Goal: Check status: Check status

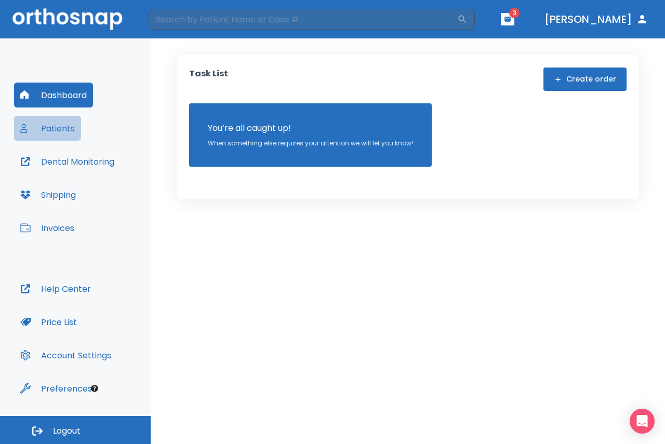
click at [33, 129] on button "Patients" at bounding box center [47, 128] width 67 height 25
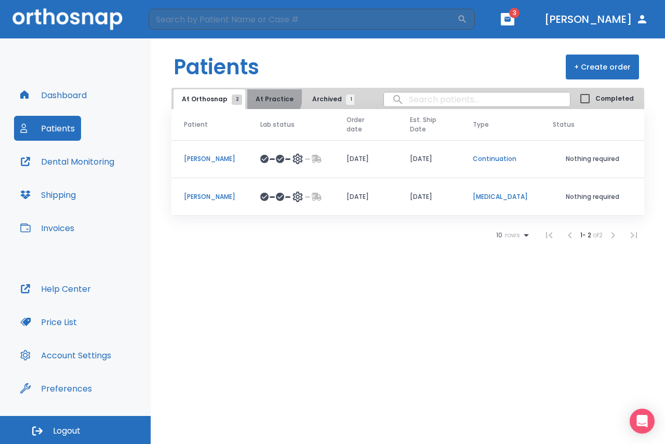
click at [261, 96] on button "At Practice" at bounding box center [274, 99] width 55 height 20
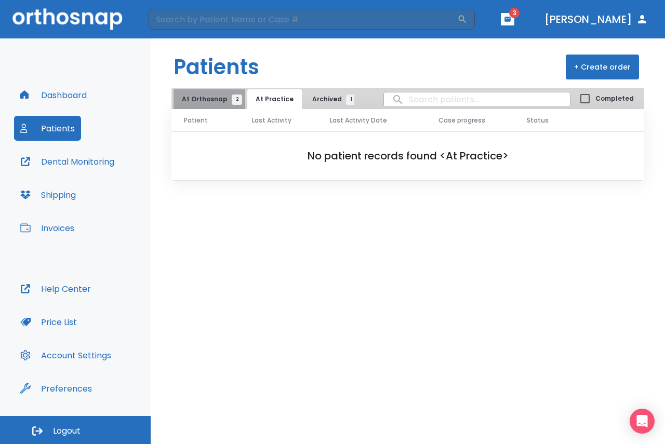
click at [232, 98] on span "2" at bounding box center [237, 100] width 10 height 10
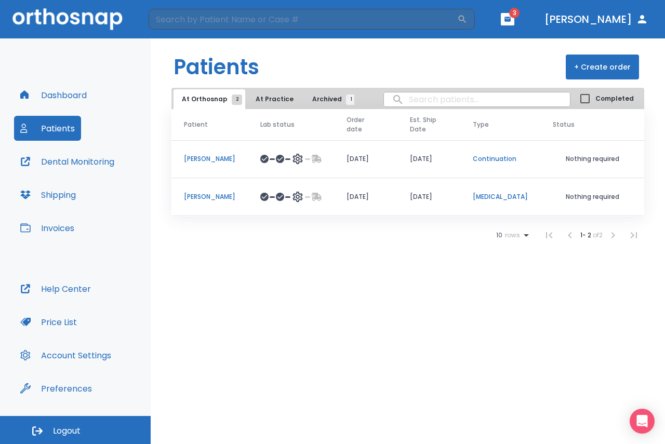
click at [248, 156] on td at bounding box center [291, 159] width 86 height 38
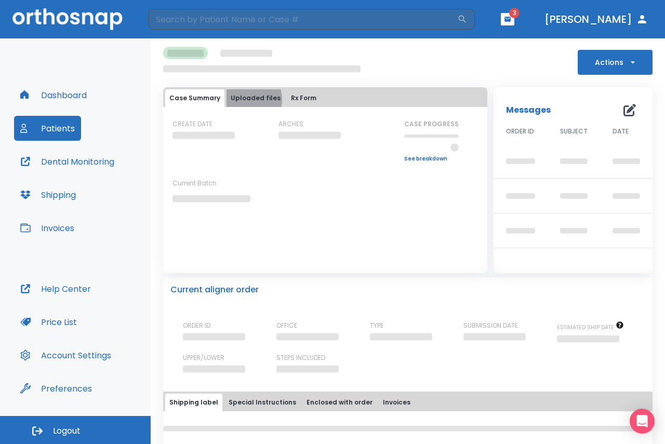
click at [243, 100] on button "Uploaded files" at bounding box center [256, 98] width 58 height 18
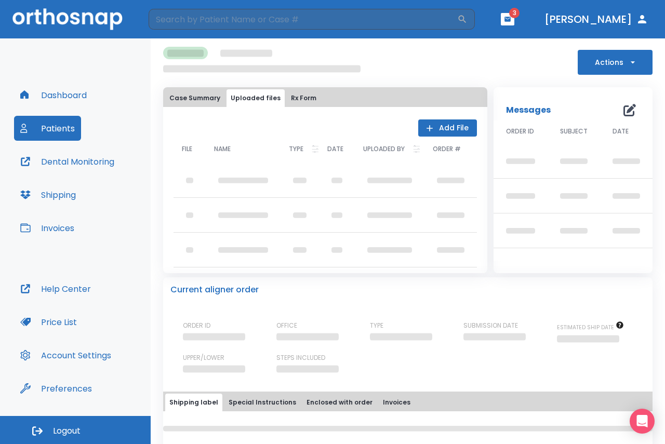
click at [219, 99] on button "Case Summary" at bounding box center [194, 98] width 59 height 18
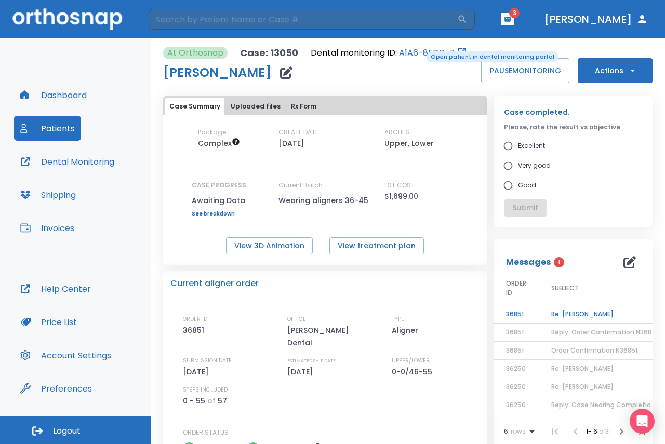
click at [420, 50] on link "A1A6-8EDD-Z" at bounding box center [427, 53] width 56 height 12
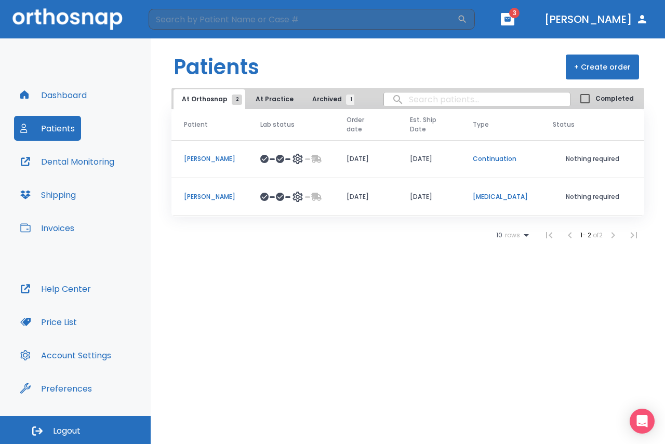
click at [211, 189] on td "[PERSON_NAME]" at bounding box center [209, 197] width 76 height 38
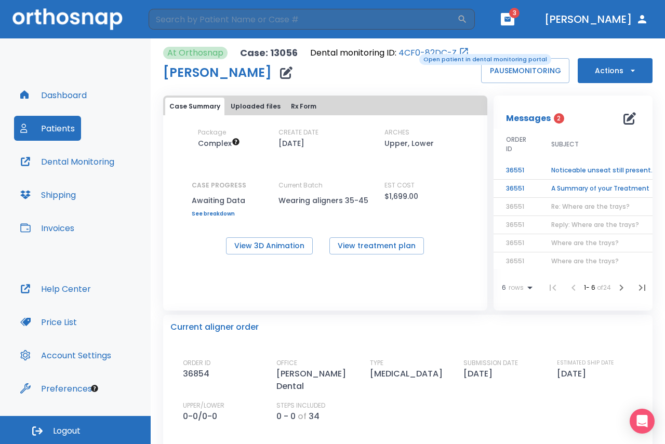
click at [412, 53] on link "4CF0-82DC-Z" at bounding box center [428, 53] width 58 height 12
click at [514, 24] on button "button" at bounding box center [508, 19] width 14 height 12
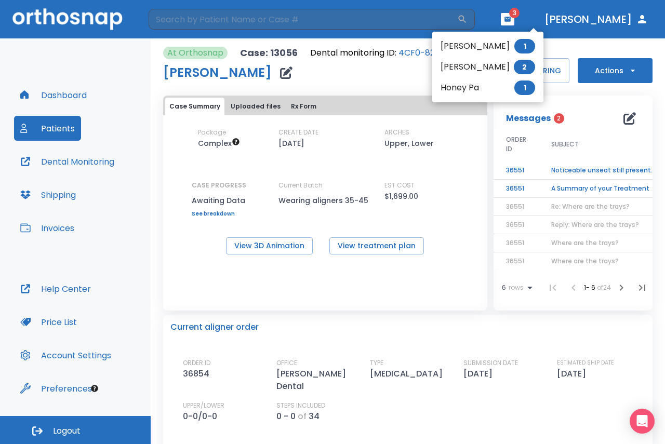
click at [525, 24] on div at bounding box center [332, 222] width 665 height 444
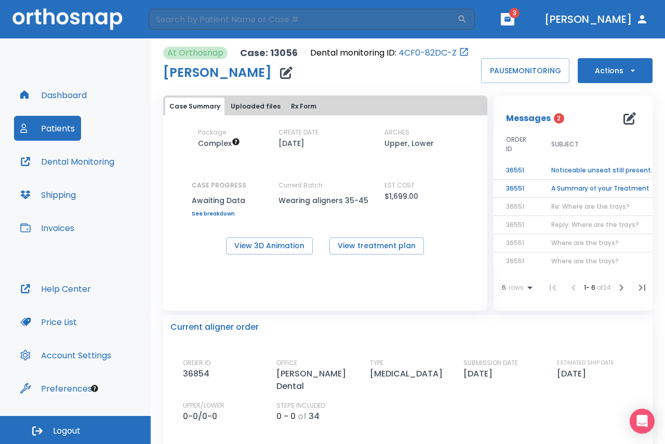
click at [555, 192] on td "A Summary of your Treatment" at bounding box center [604, 189] width 130 height 18
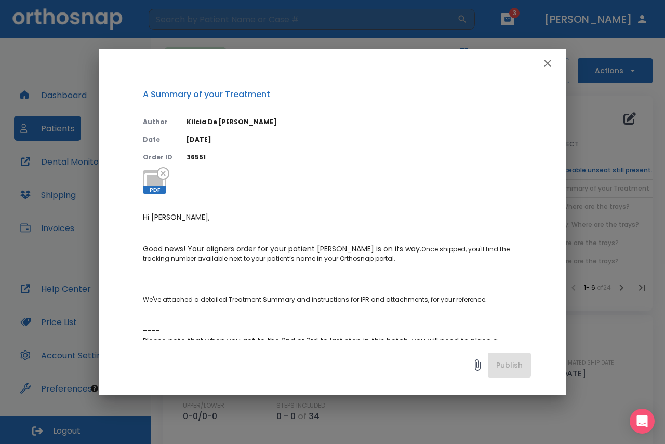
scroll to position [52, 0]
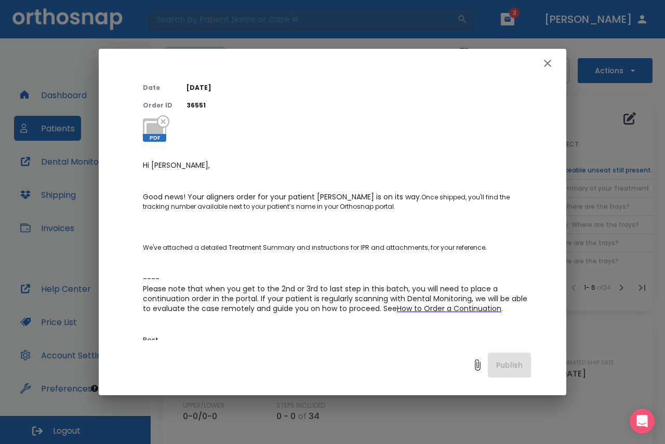
click at [539, 61] on button "button" at bounding box center [547, 63] width 21 height 21
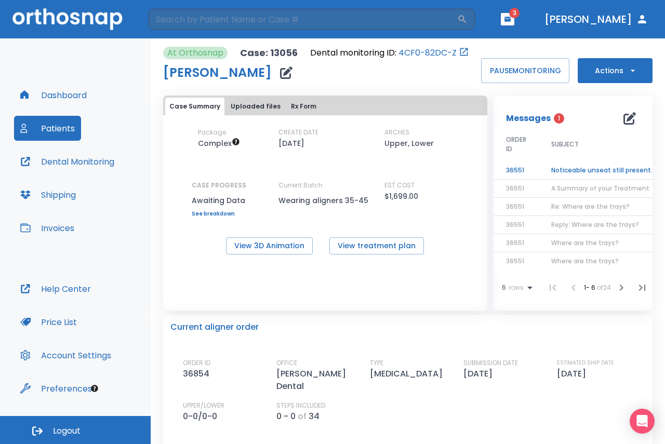
click at [575, 178] on td "Noticeable unseat still present for [PERSON_NAME]" at bounding box center [604, 171] width 130 height 18
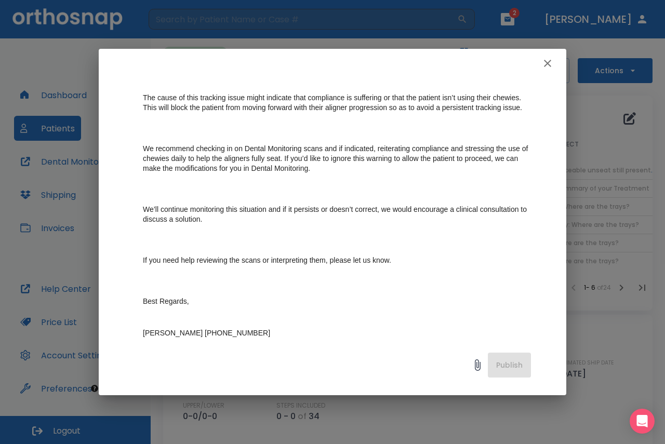
scroll to position [208, 0]
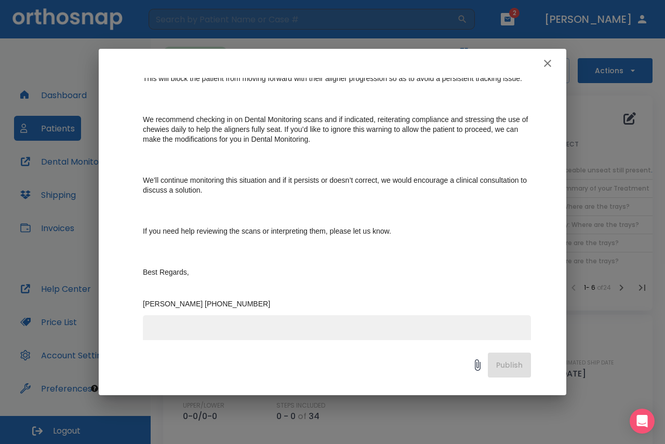
click at [547, 65] on icon "button" at bounding box center [547, 63] width 12 height 12
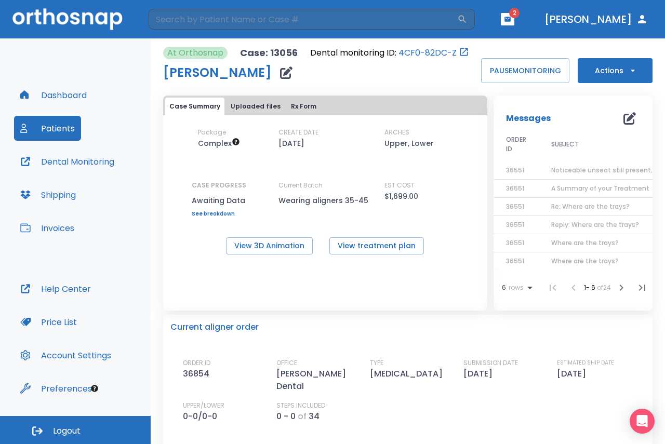
click at [514, 25] on button "button" at bounding box center [508, 19] width 14 height 12
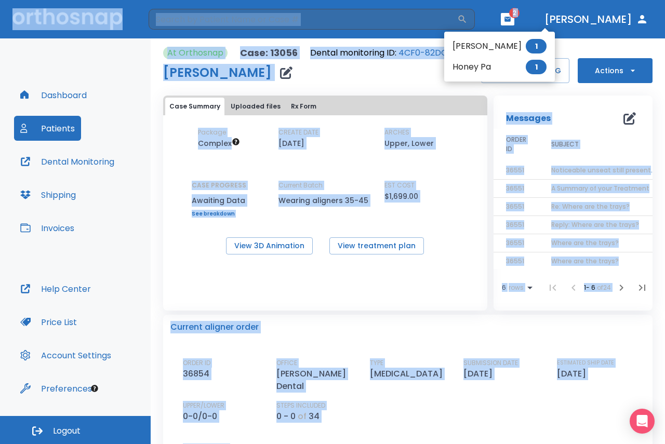
click at [529, 25] on div at bounding box center [332, 222] width 665 height 444
